Goal: Task Accomplishment & Management: Manage account settings

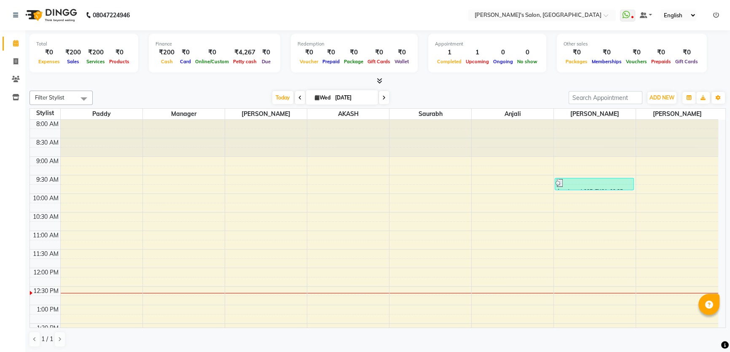
click at [714, 17] on icon at bounding box center [717, 15] width 6 height 6
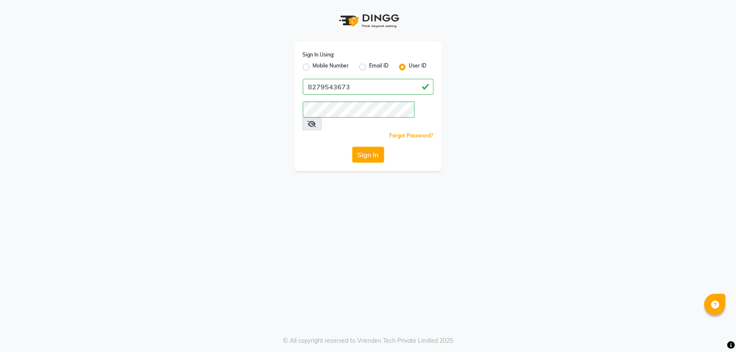
click at [313, 66] on label "Mobile Number" at bounding box center [331, 67] width 36 height 10
click at [313, 66] on input "Mobile Number" at bounding box center [315, 64] width 5 height 5
radio input "true"
radio input "false"
click at [353, 89] on input "Username" at bounding box center [382, 87] width 102 height 16
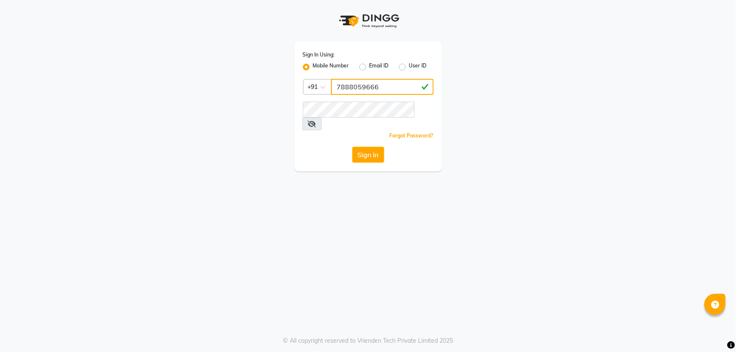
type input "7888059666"
click at [483, 228] on div "Sign In Using: Mobile Number Email ID User ID Country Code × [PHONE_NUMBER] Rem…" at bounding box center [368, 176] width 736 height 352
click at [362, 147] on button "Sign In" at bounding box center [368, 155] width 32 height 16
